Goal: Entertainment & Leisure: Consume media (video, audio)

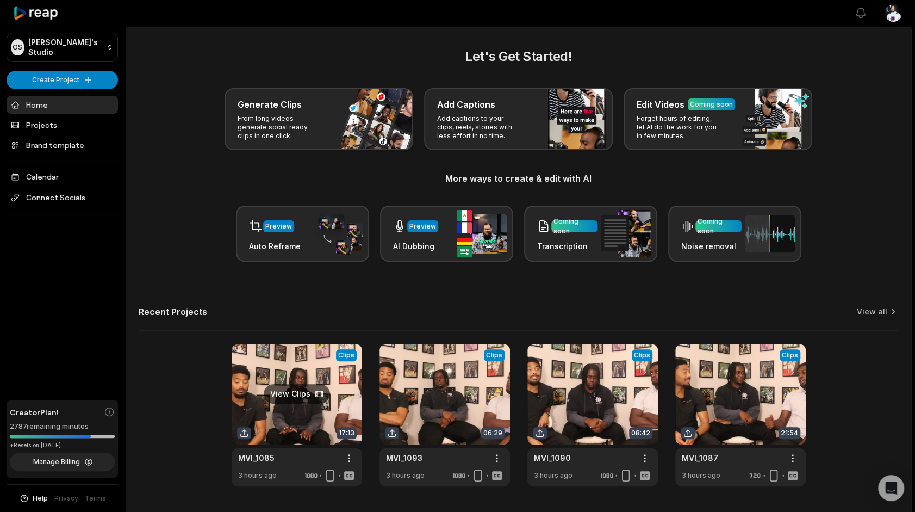
click at [332, 393] on link at bounding box center [297, 415] width 131 height 142
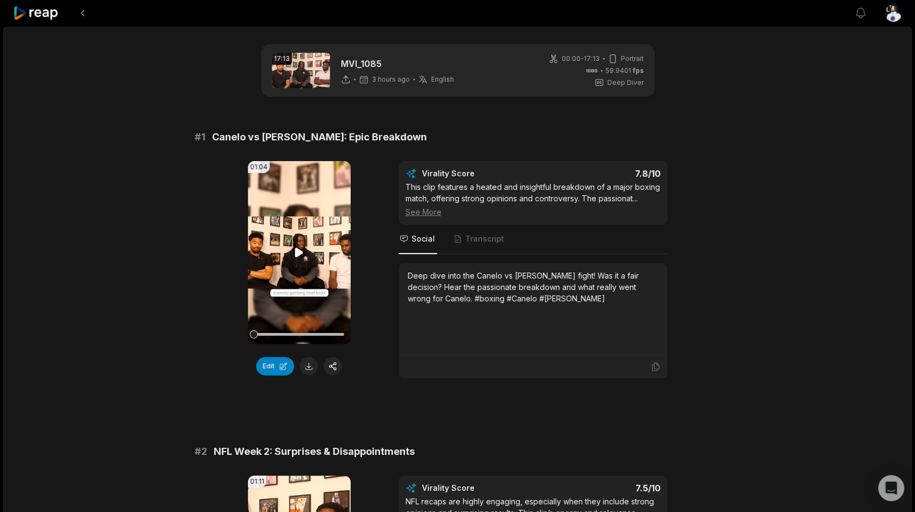
click at [293, 251] on icon at bounding box center [299, 252] width 13 height 13
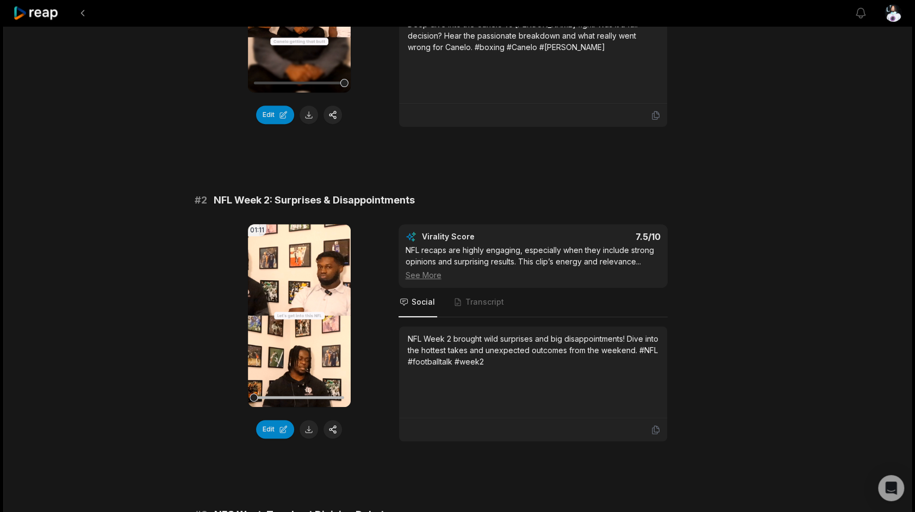
scroll to position [272, 0]
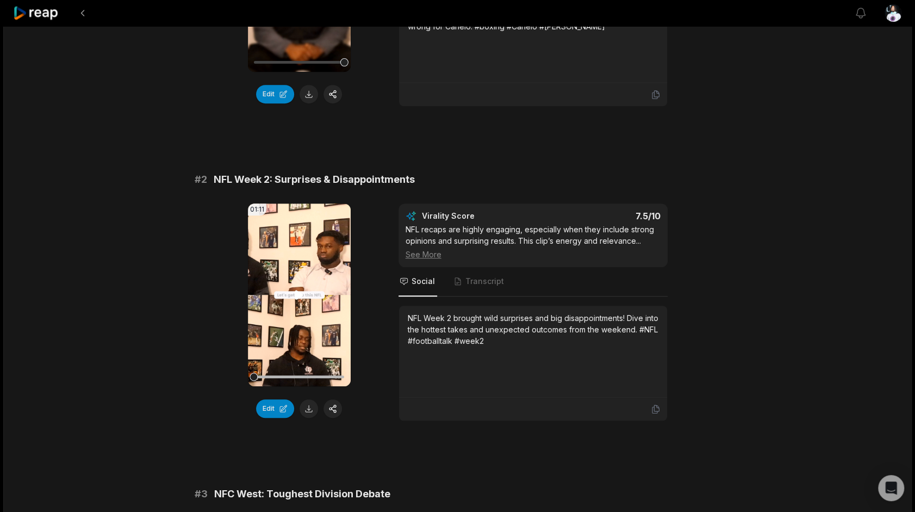
click at [294, 287] on video "Your browser does not support mp4 format." at bounding box center [299, 294] width 103 height 183
